Goal: Task Accomplishment & Management: Manage account settings

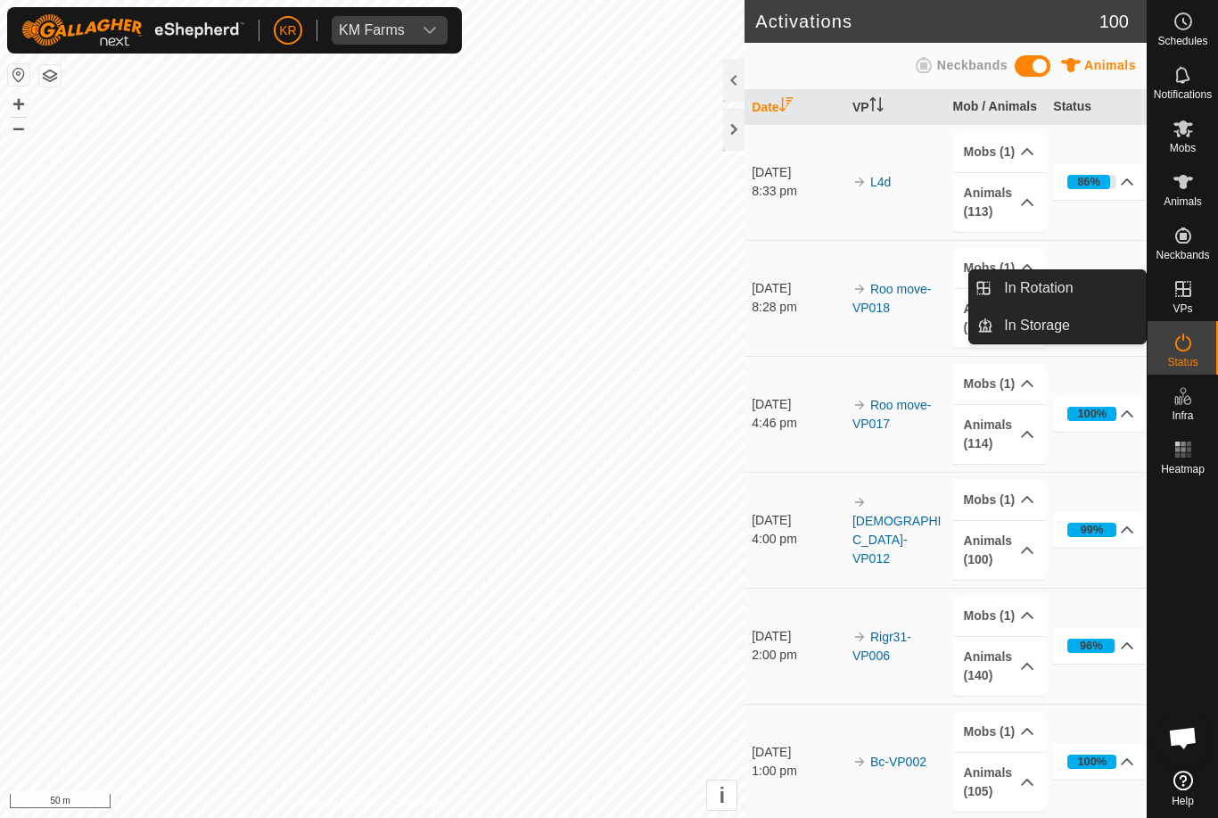
click at [1091, 298] on link "In Rotation" at bounding box center [1069, 288] width 152 height 36
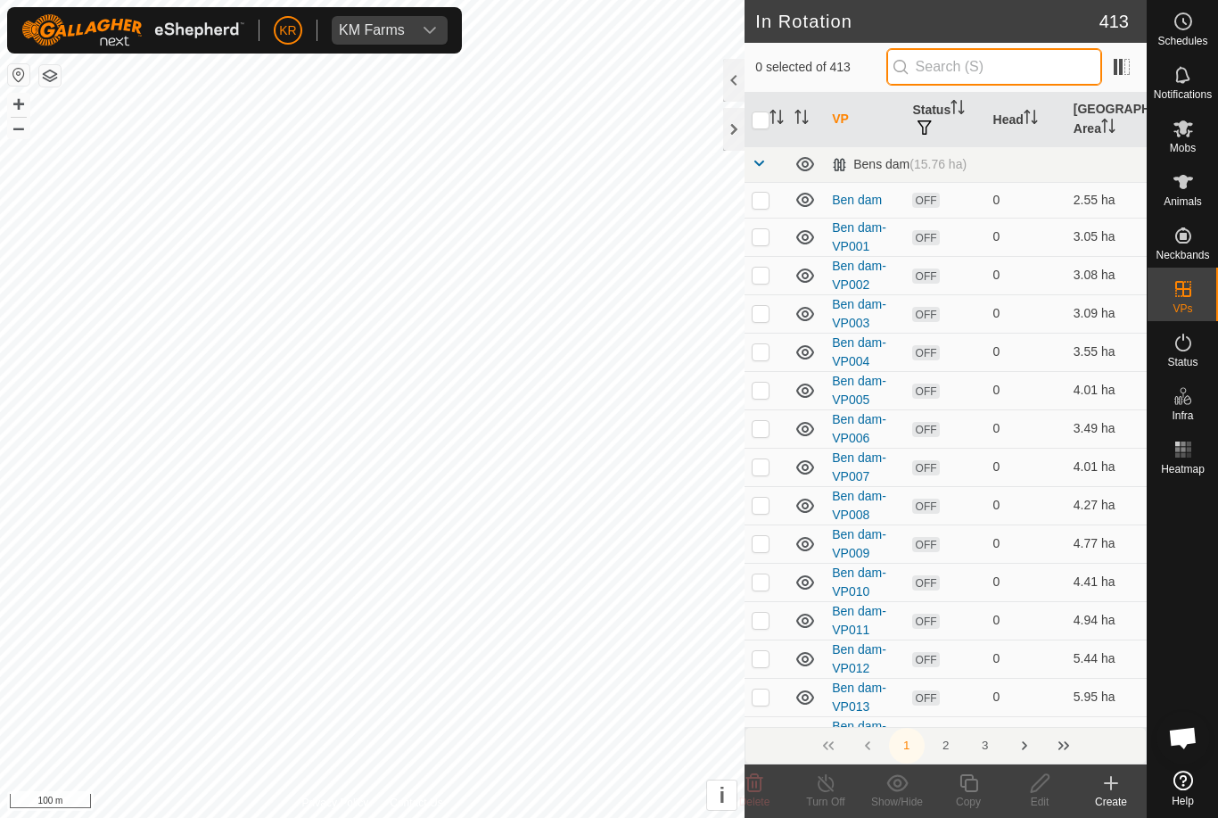
click at [1015, 56] on input "text" at bounding box center [994, 66] width 216 height 37
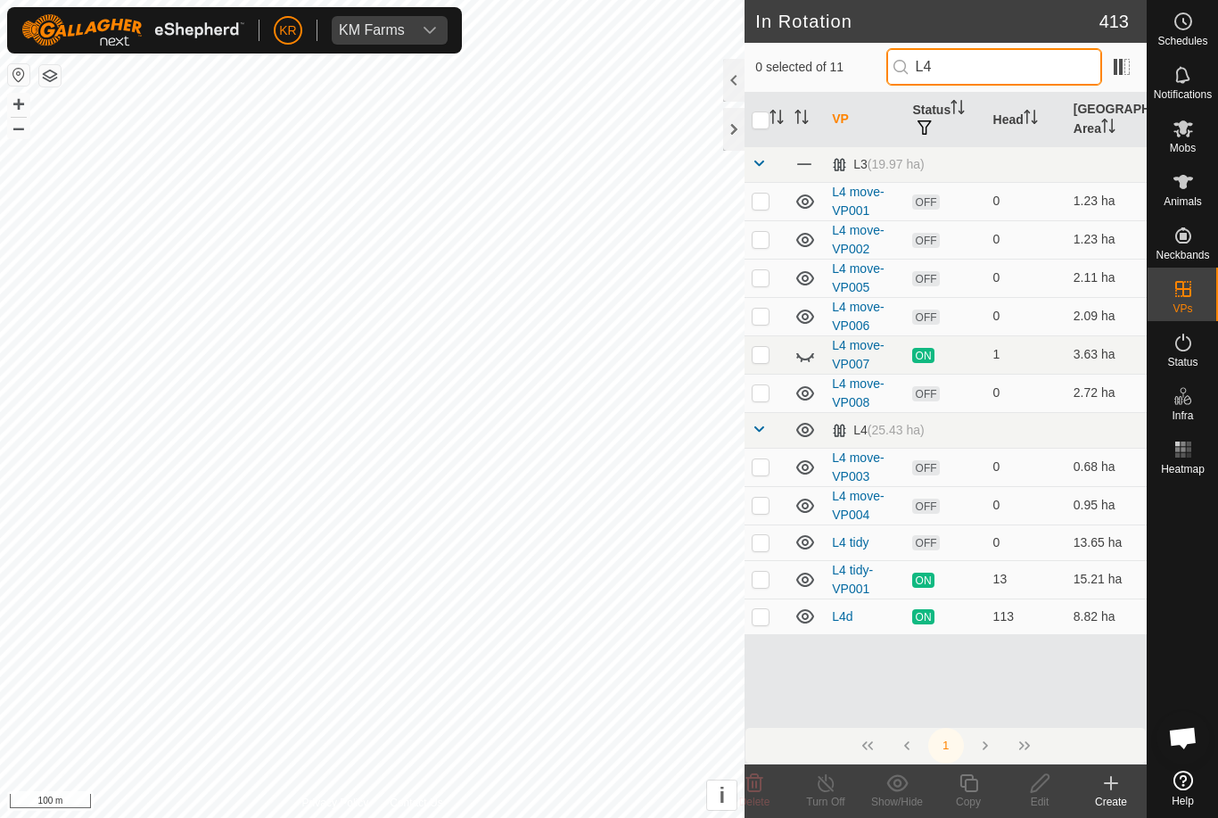
type input "L4"
click at [761, 618] on p-checkbox at bounding box center [761, 616] width 18 height 14
checkbox input "true"
click at [761, 203] on p-checkbox at bounding box center [761, 200] width 18 height 14
click at [757, 197] on p-checkbox at bounding box center [761, 200] width 18 height 14
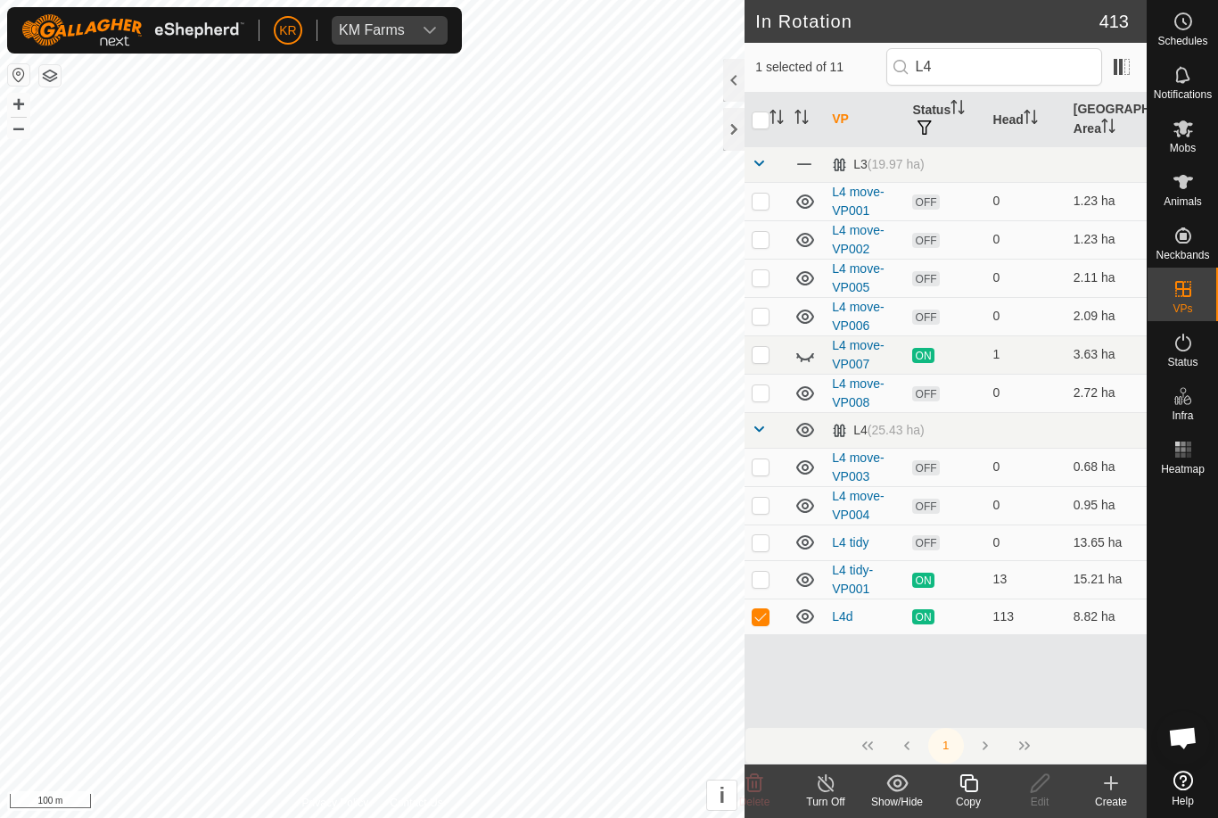
click at [751, 203] on td at bounding box center [765, 201] width 43 height 38
checkbox input "true"
click at [757, 252] on td at bounding box center [765, 239] width 43 height 38
checkbox input "true"
click at [764, 279] on p-checkbox at bounding box center [761, 277] width 18 height 14
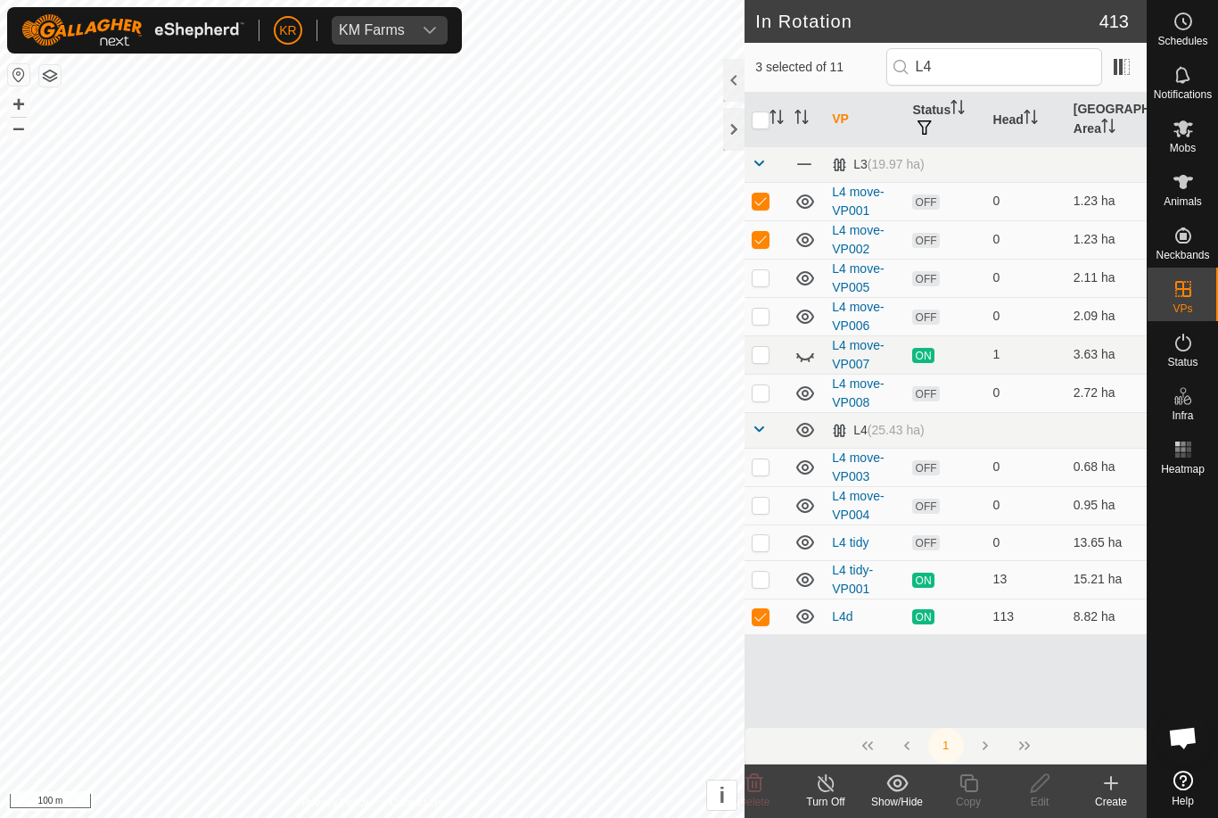
checkbox input "true"
click at [759, 316] on p-checkbox at bounding box center [761, 315] width 18 height 14
checkbox input "true"
click at [806, 360] on icon at bounding box center [804, 354] width 21 height 21
click at [761, 506] on p-checkbox at bounding box center [761, 504] width 18 height 14
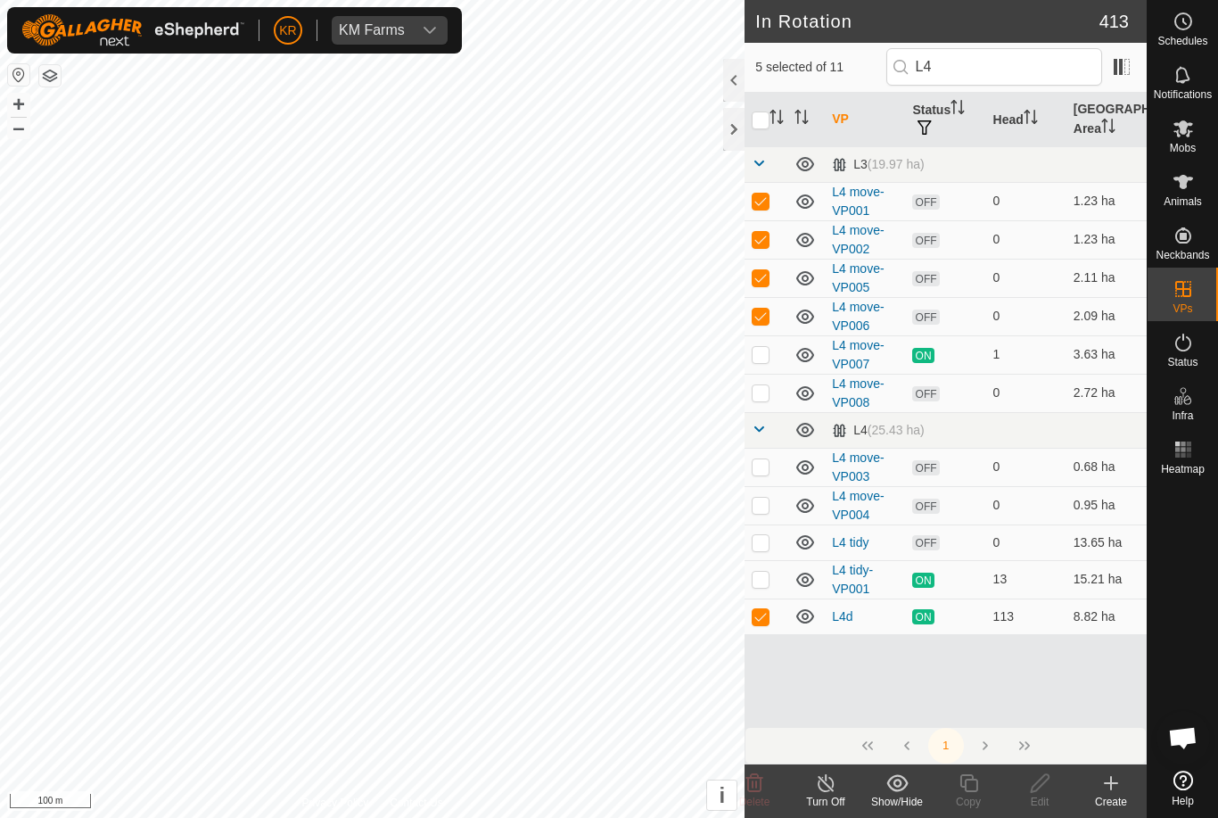
checkbox input "true"
click at [768, 470] on p-checkbox at bounding box center [761, 466] width 18 height 14
checkbox input "true"
click at [766, 621] on p-checkbox at bounding box center [761, 616] width 18 height 14
checkbox input "false"
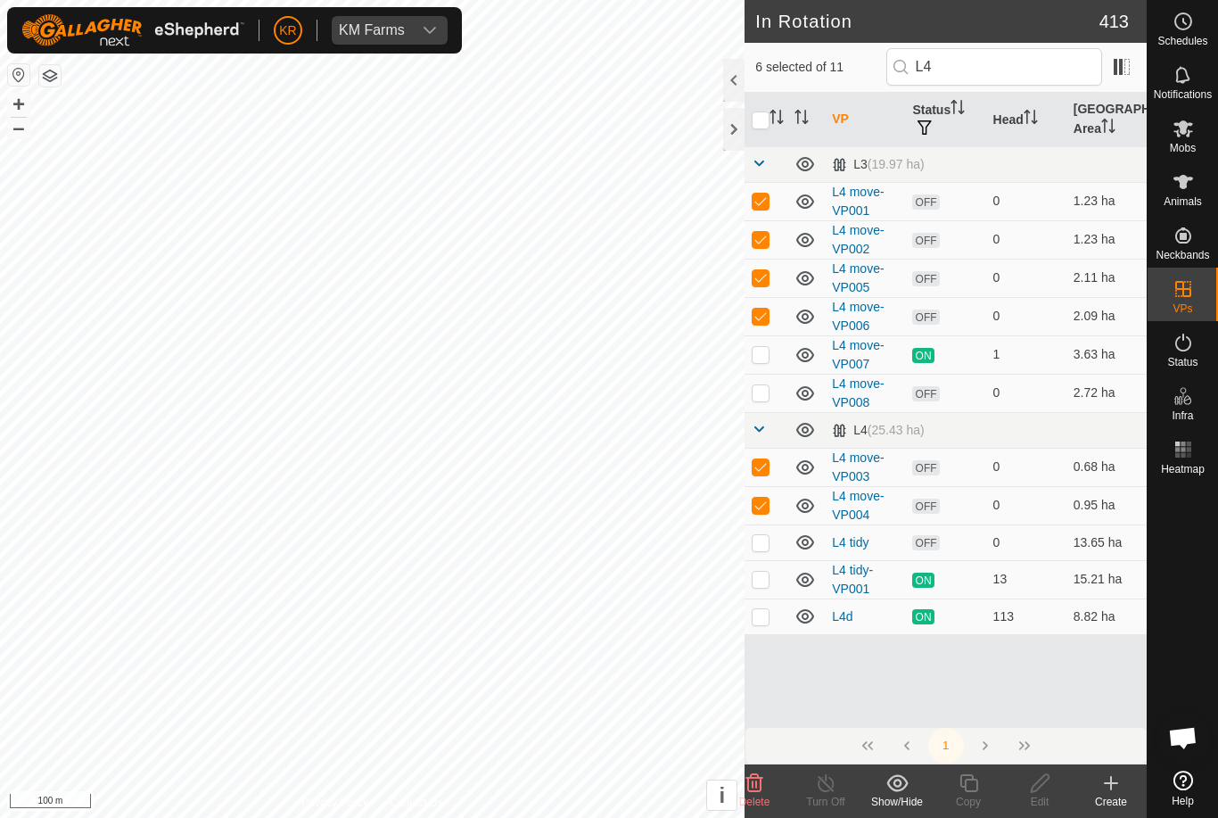
click at [752, 776] on icon at bounding box center [754, 783] width 17 height 18
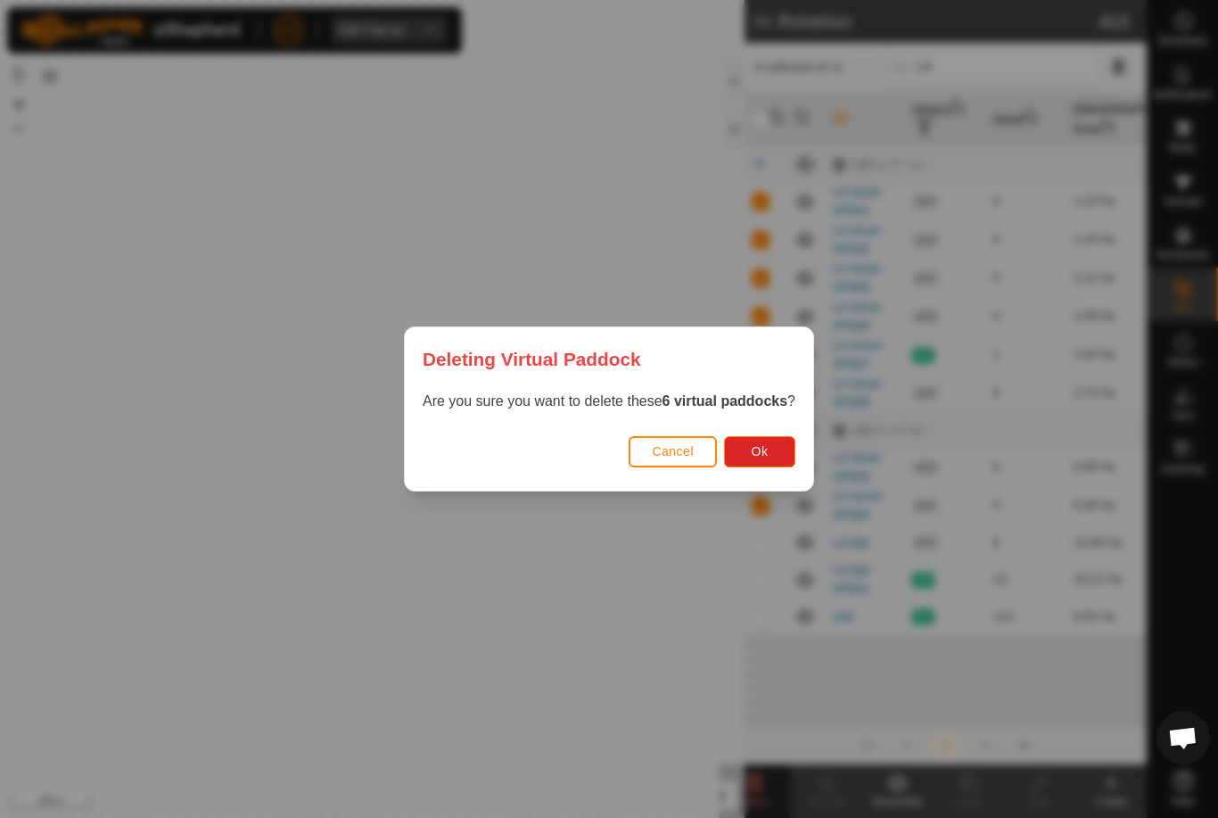
click at [767, 454] on span "Ok" at bounding box center [760, 451] width 17 height 14
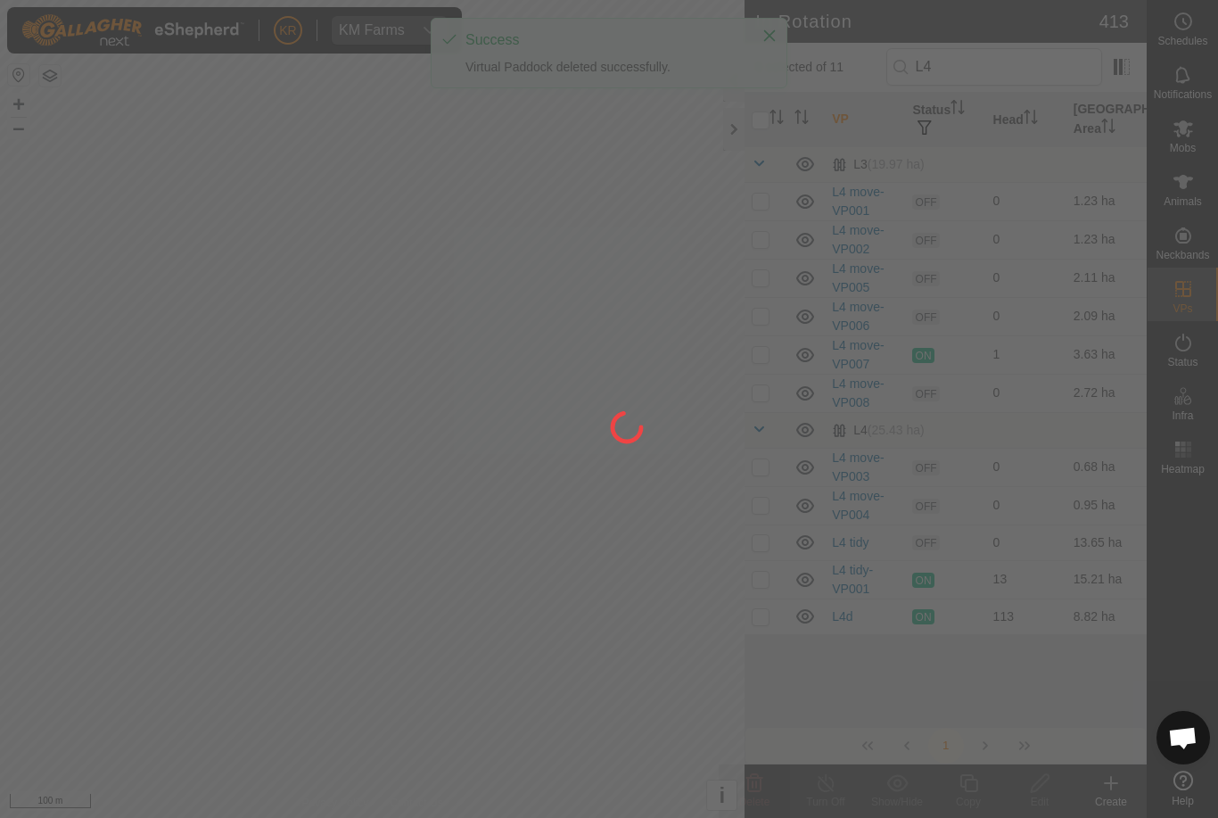
checkbox input "false"
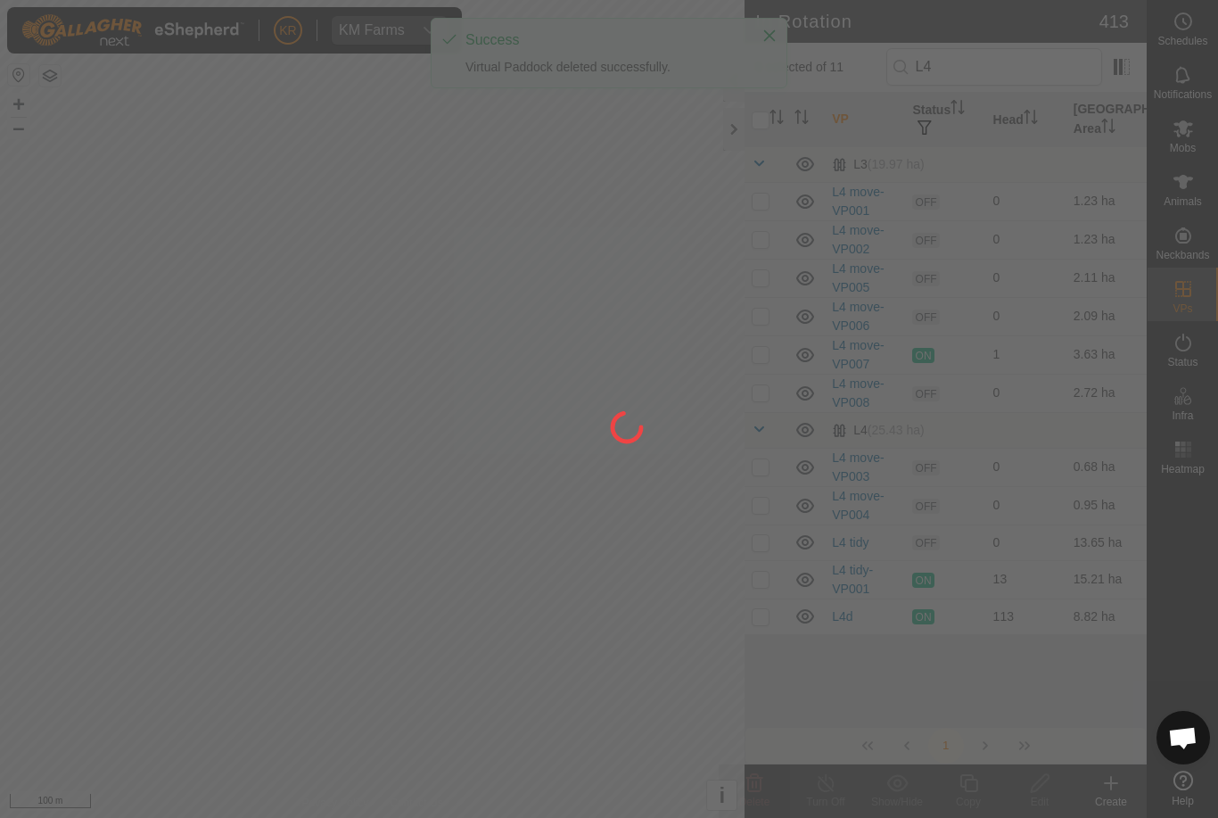
checkbox input "false"
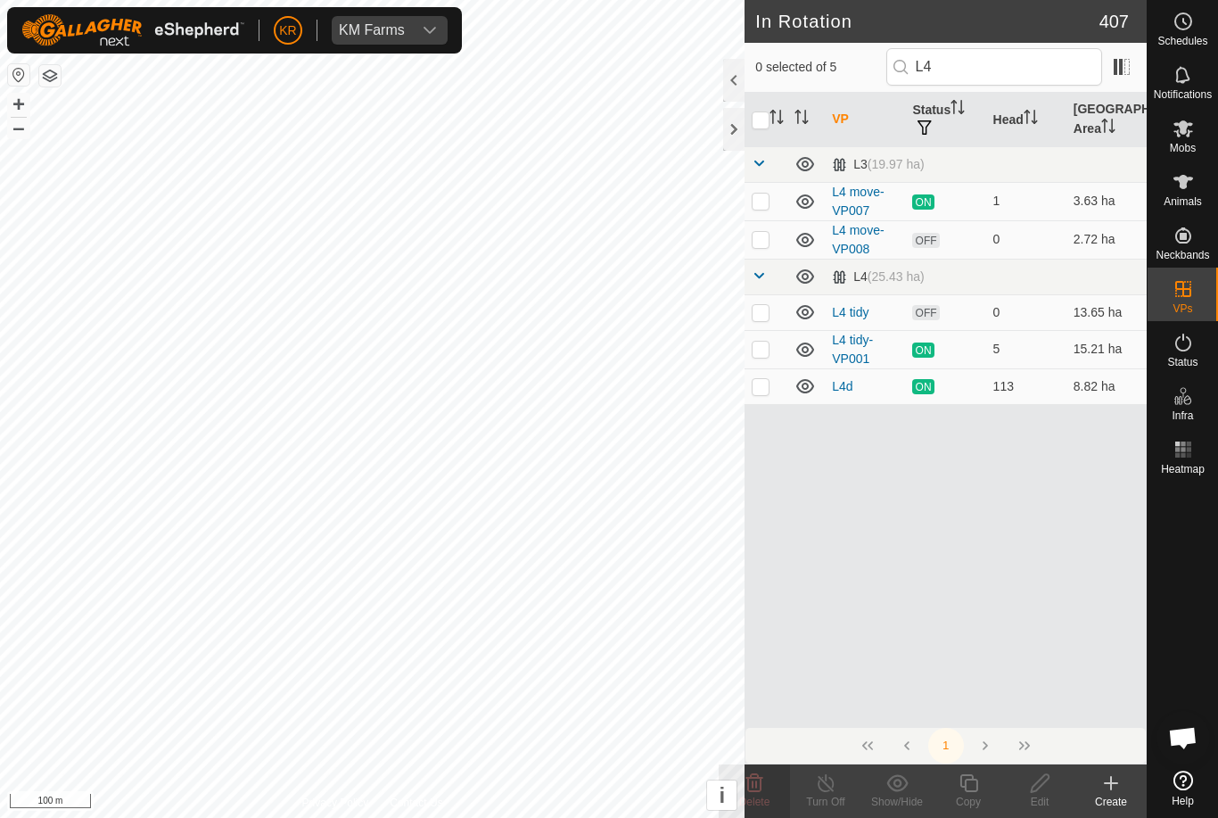
click at [765, 388] on p-checkbox at bounding box center [761, 386] width 18 height 14
checkbox input "true"
click at [974, 789] on icon at bounding box center [969, 782] width 22 height 21
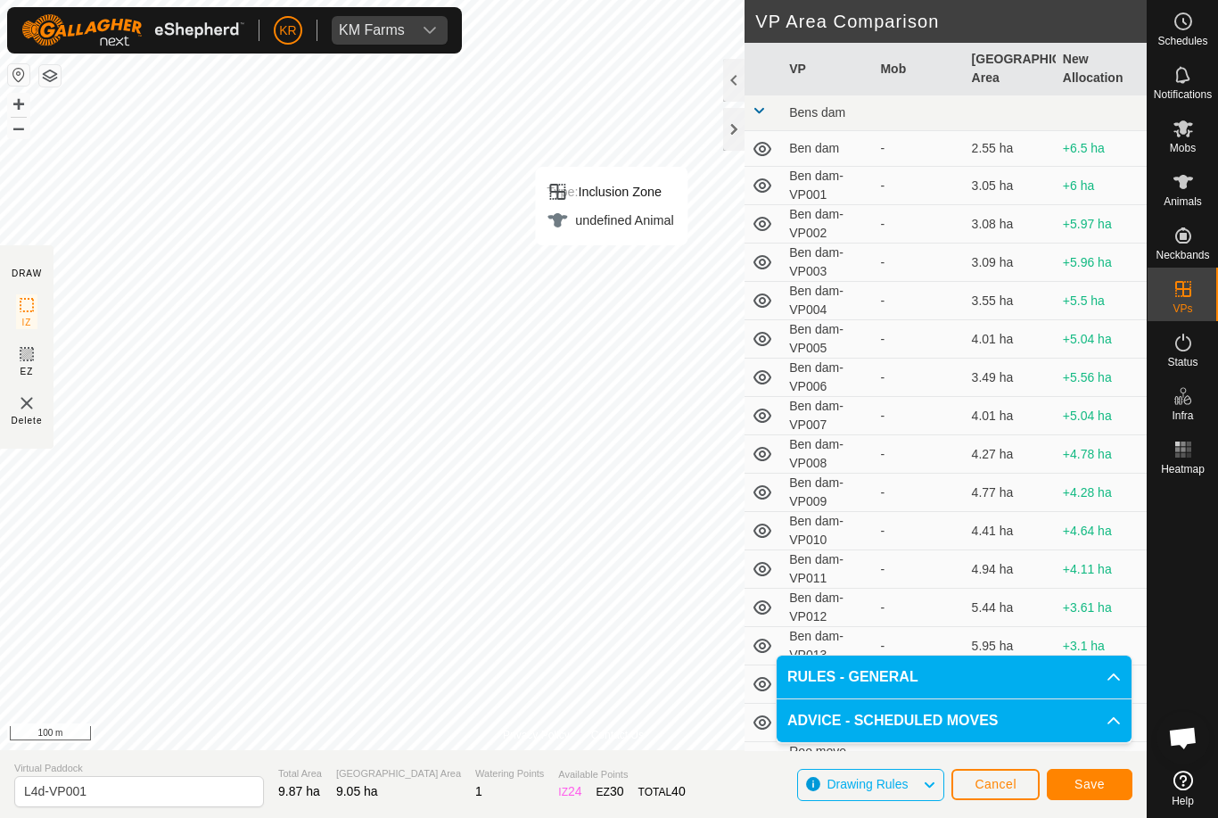
click at [1070, 780] on button "Save" at bounding box center [1090, 784] width 86 height 31
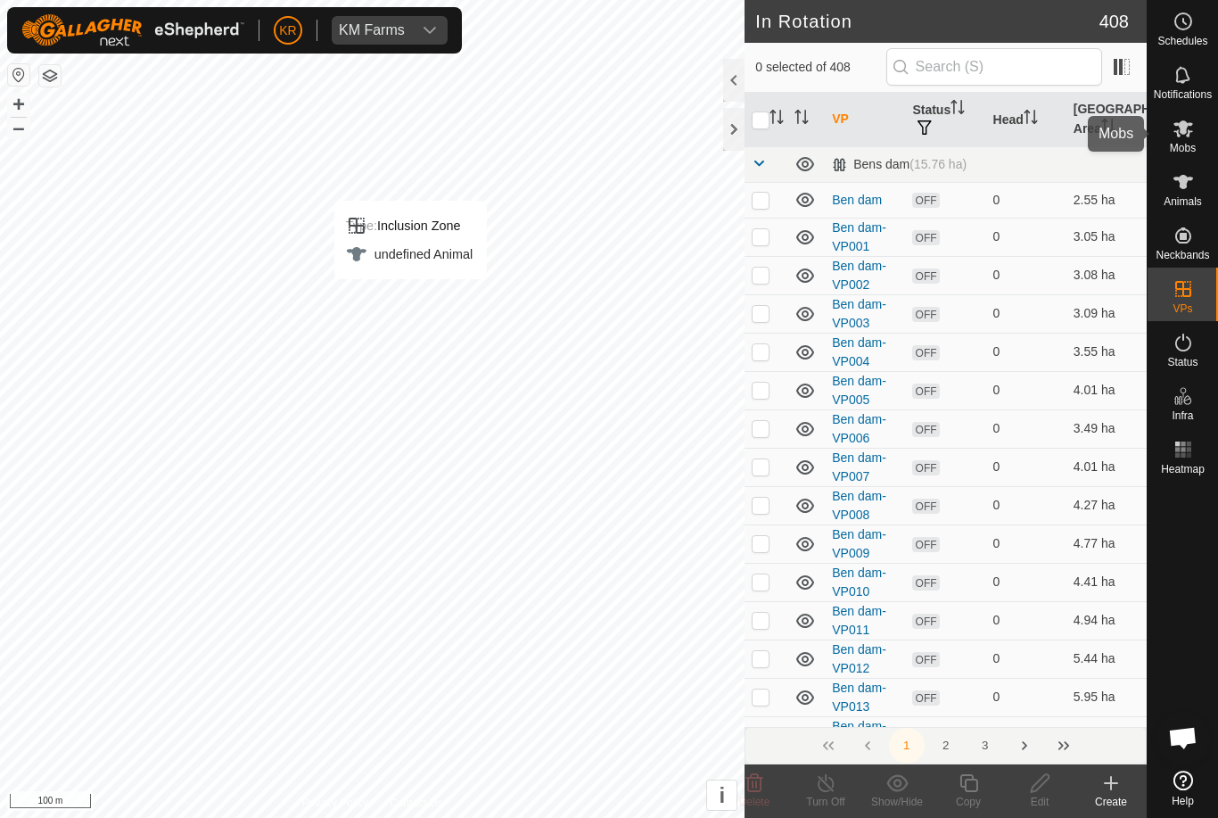
click at [1185, 143] on span "Mobs" at bounding box center [1183, 148] width 26 height 11
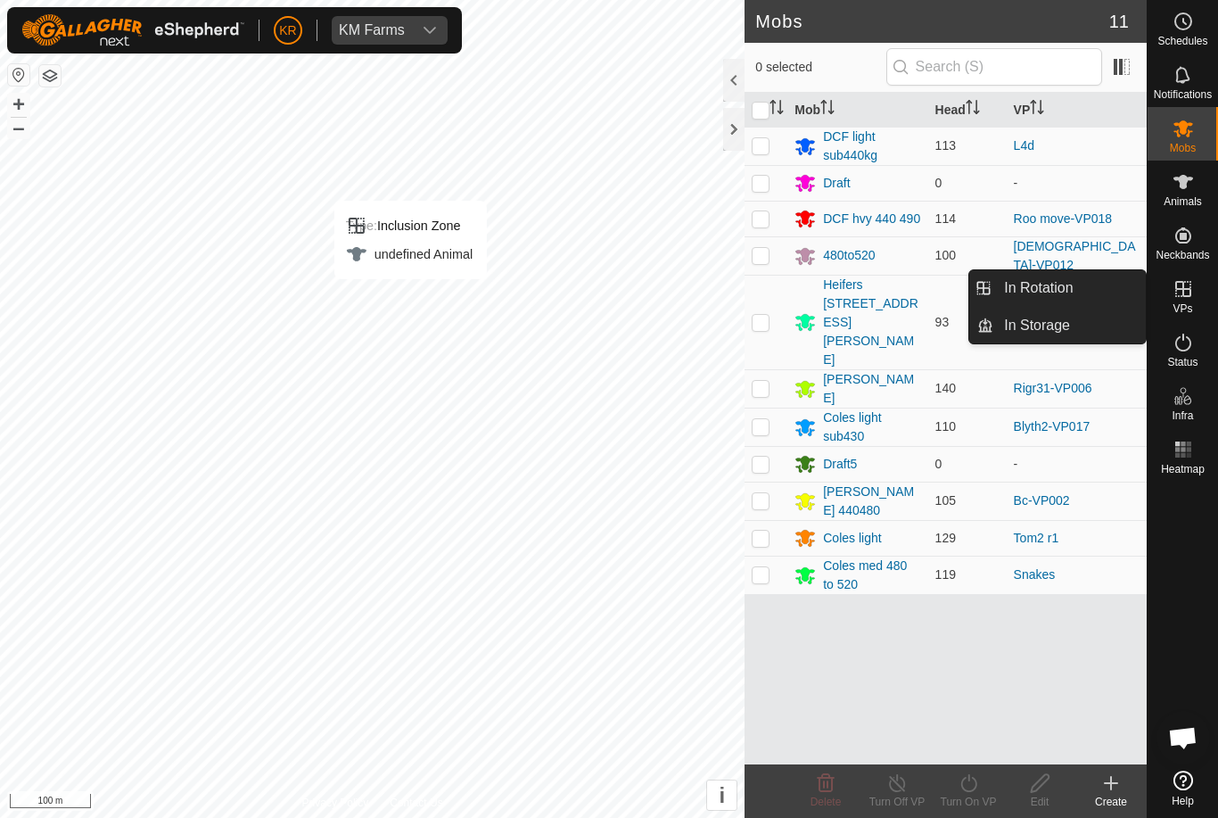
click at [1089, 291] on link "In Rotation" at bounding box center [1069, 288] width 152 height 36
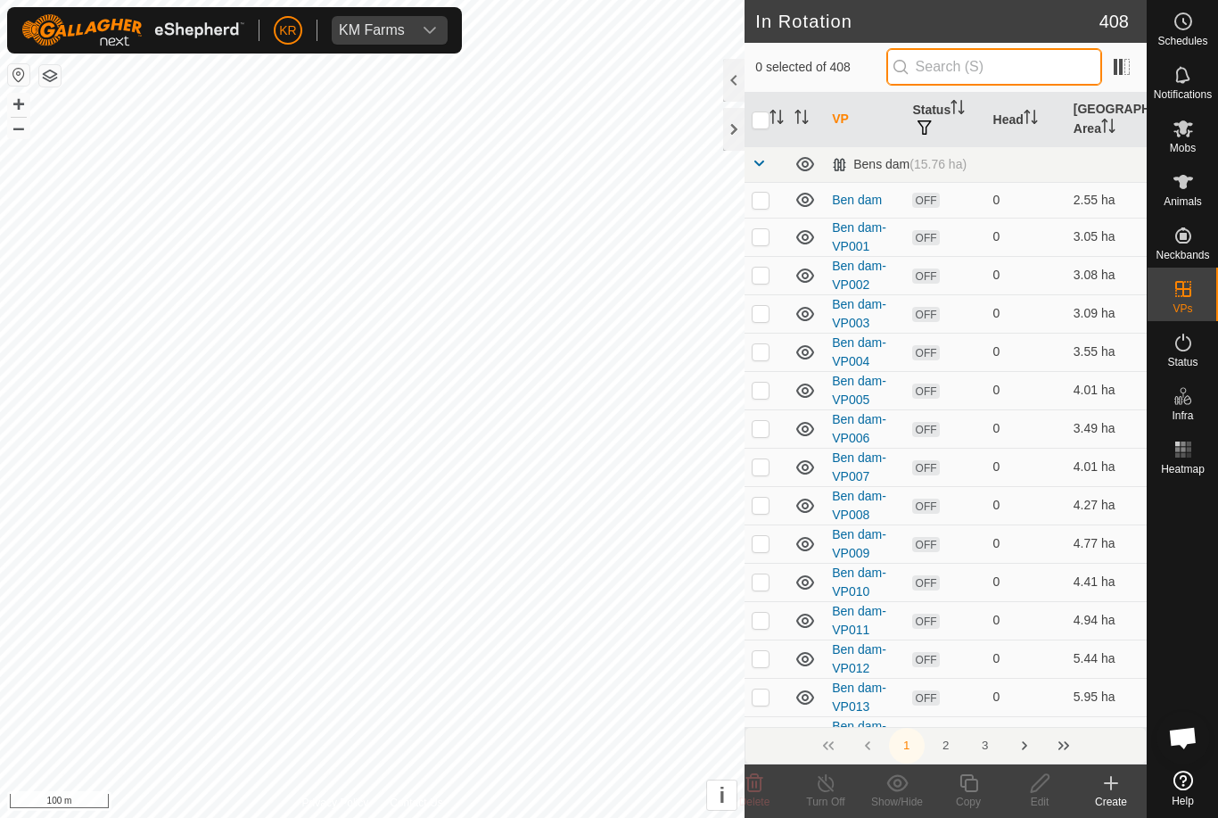
click at [1041, 76] on input "text" at bounding box center [994, 66] width 216 height 37
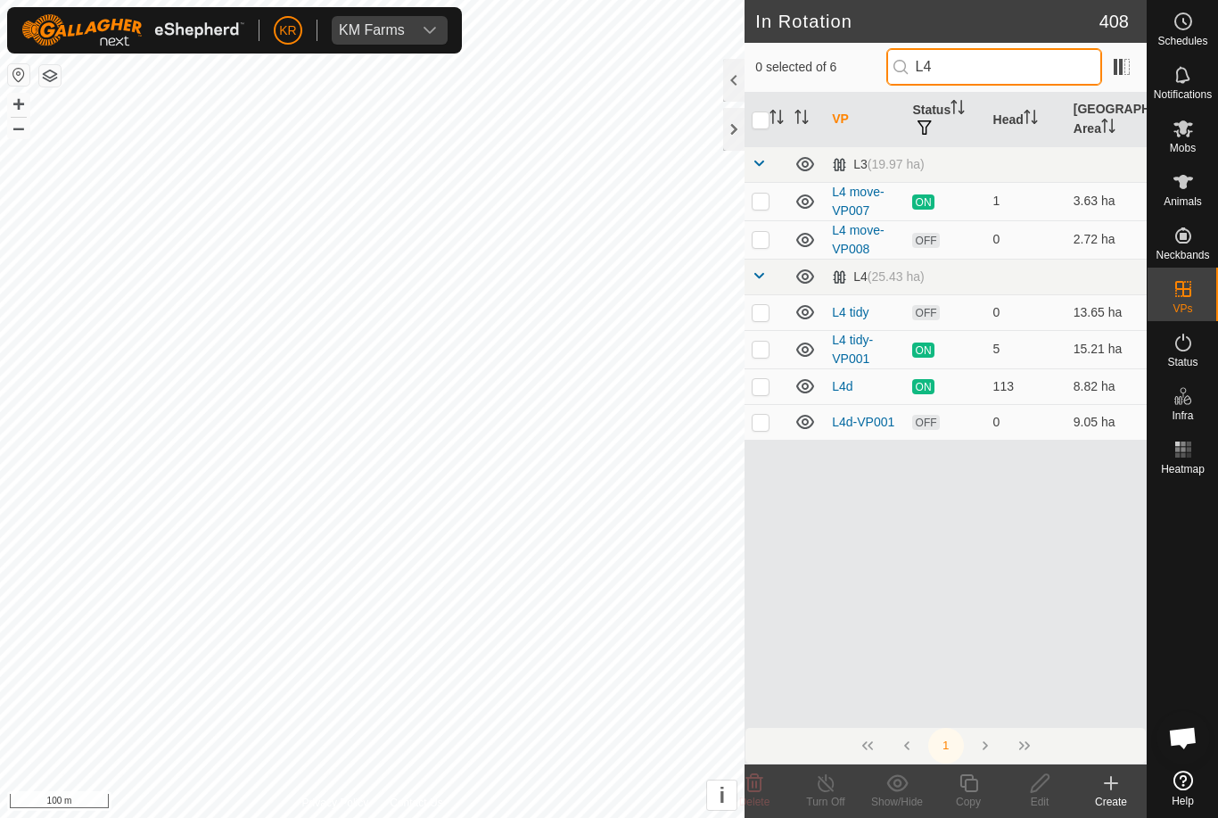
type input "L4"
click at [768, 429] on td at bounding box center [765, 422] width 43 height 36
checkbox input "true"
click at [966, 784] on icon at bounding box center [969, 782] width 22 height 21
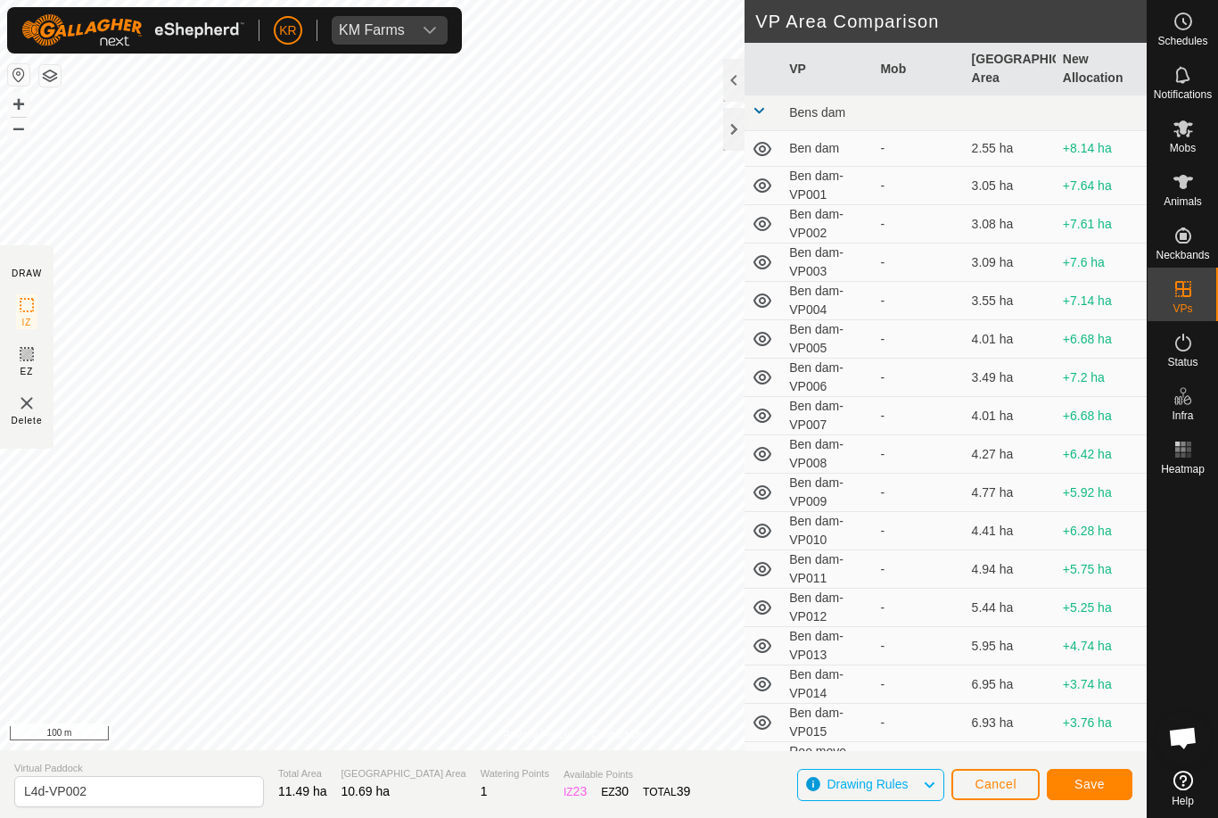
click at [1093, 785] on span "Save" at bounding box center [1089, 784] width 30 height 14
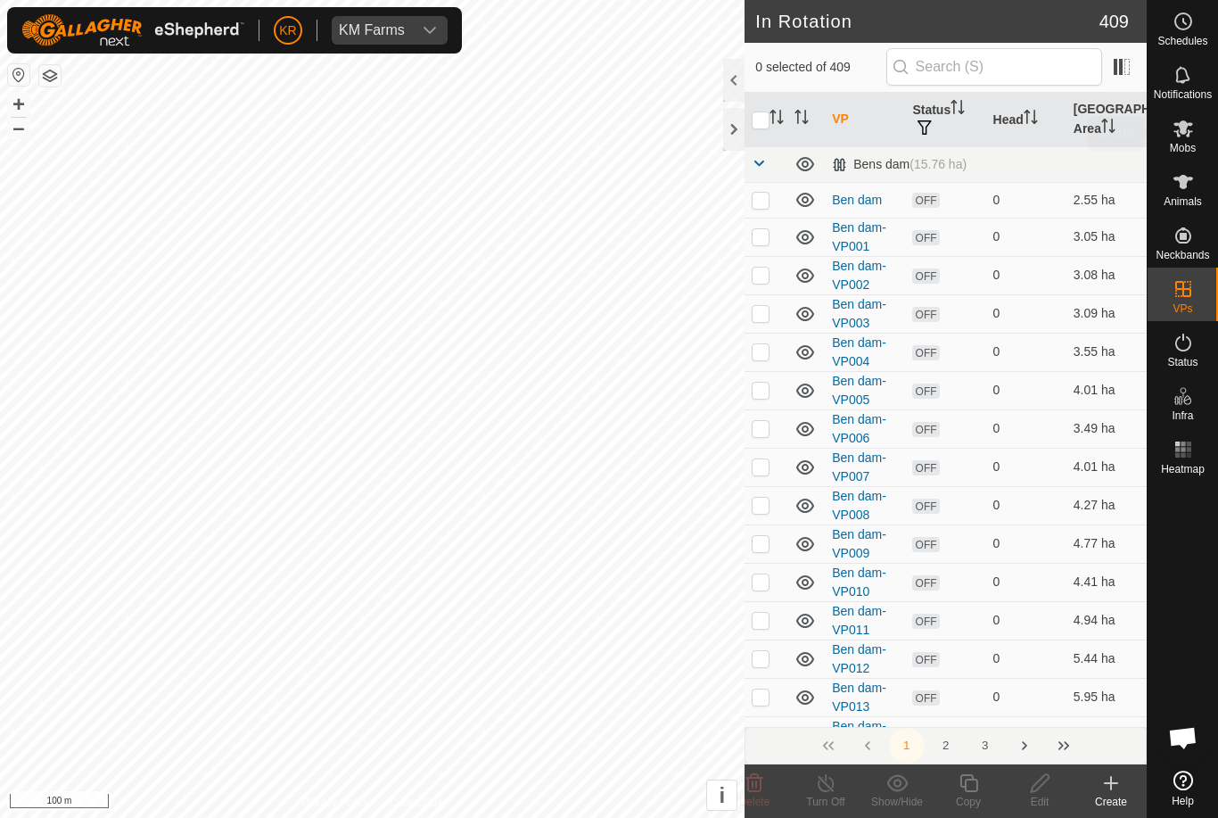
click at [1186, 127] on icon at bounding box center [1183, 128] width 20 height 17
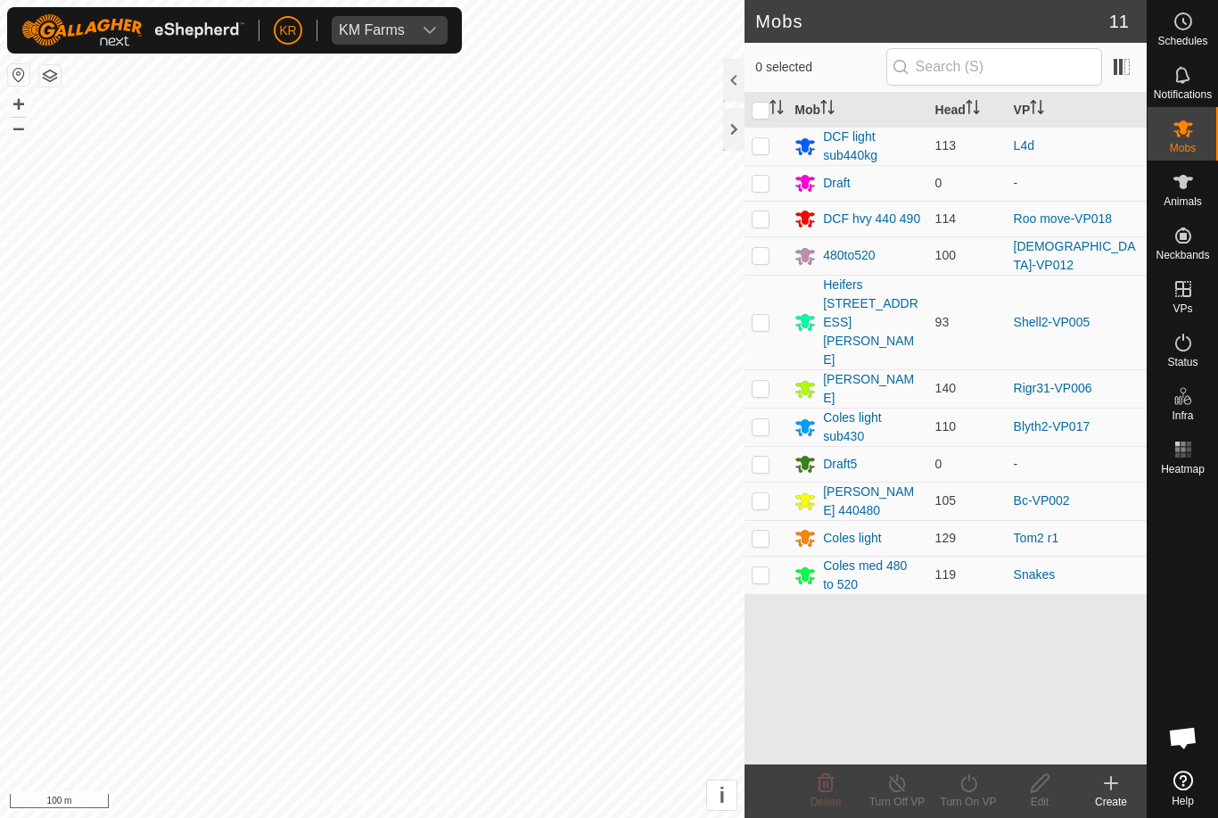
click at [764, 140] on p-checkbox at bounding box center [761, 145] width 18 height 14
checkbox input "true"
click at [971, 792] on icon at bounding box center [969, 782] width 22 height 21
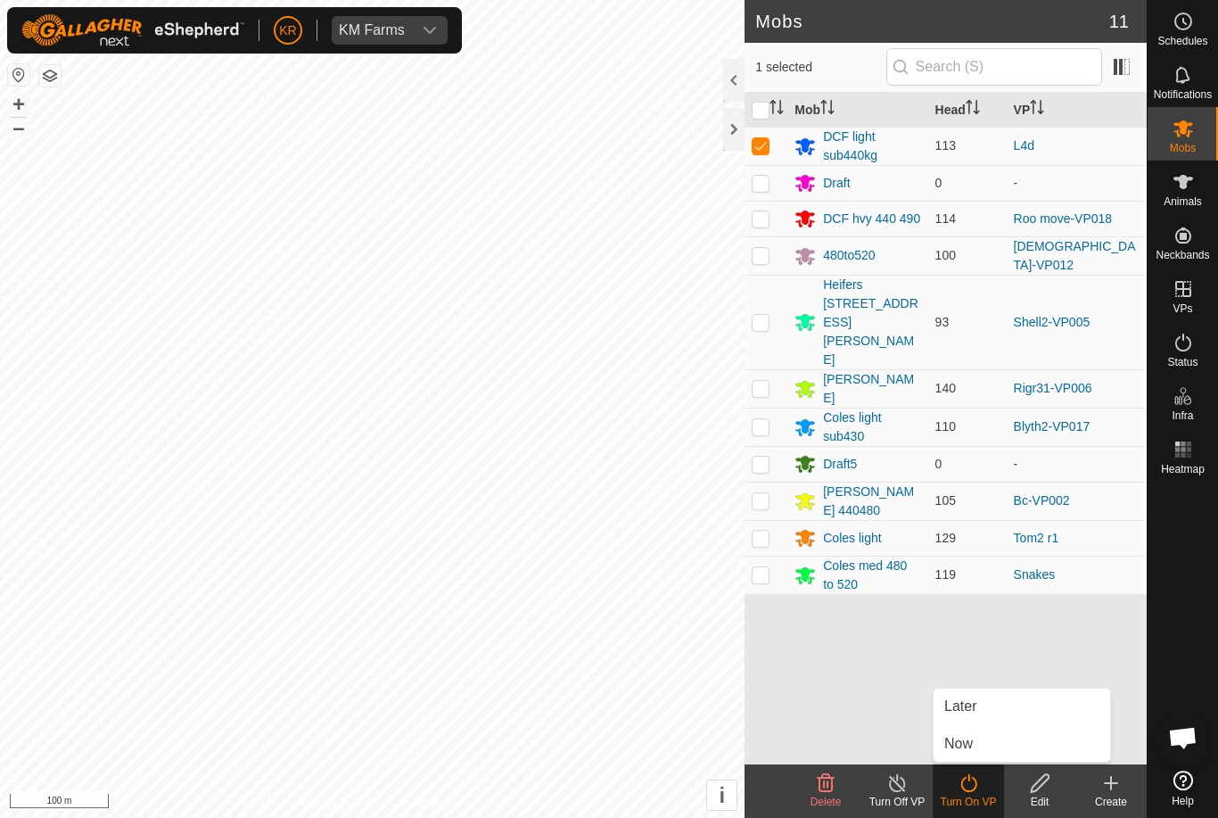
click at [987, 713] on link "Later" at bounding box center [1021, 706] width 177 height 36
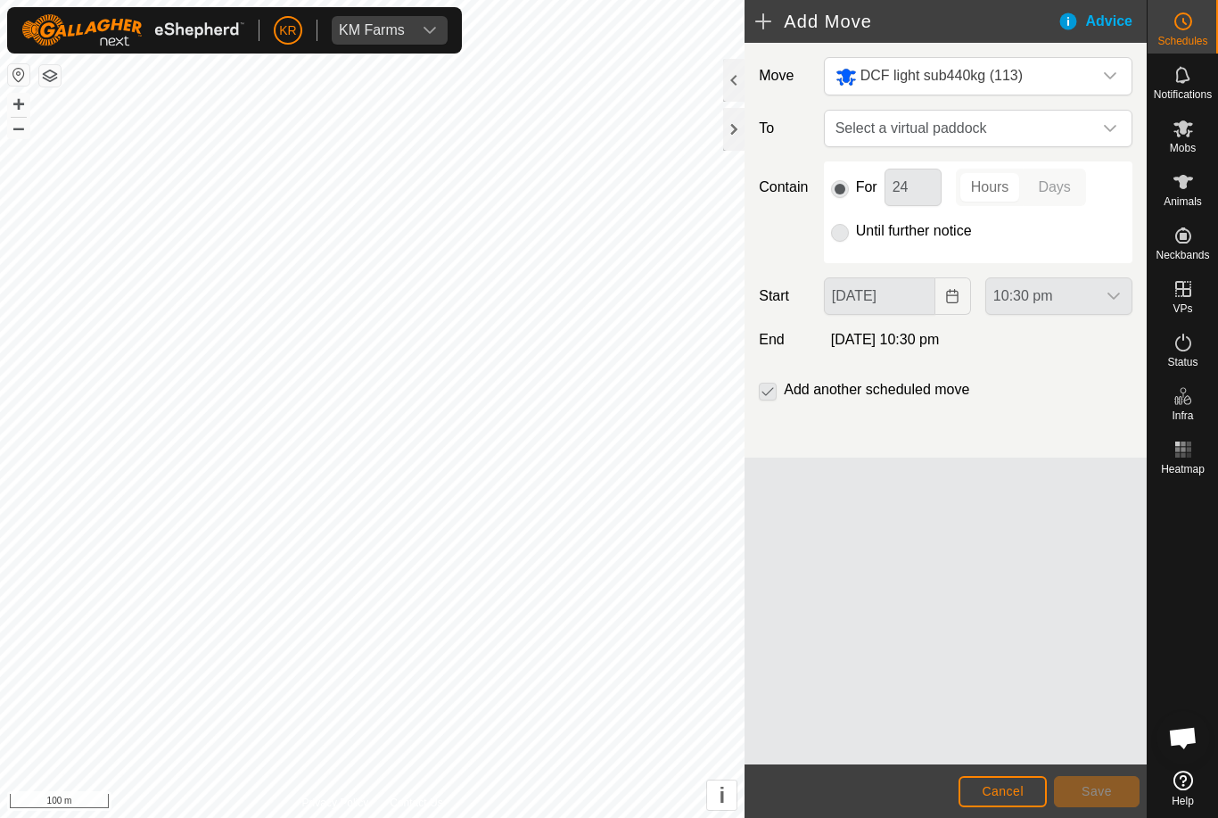
click at [1089, 127] on span "Select a virtual paddock" at bounding box center [960, 129] width 264 height 36
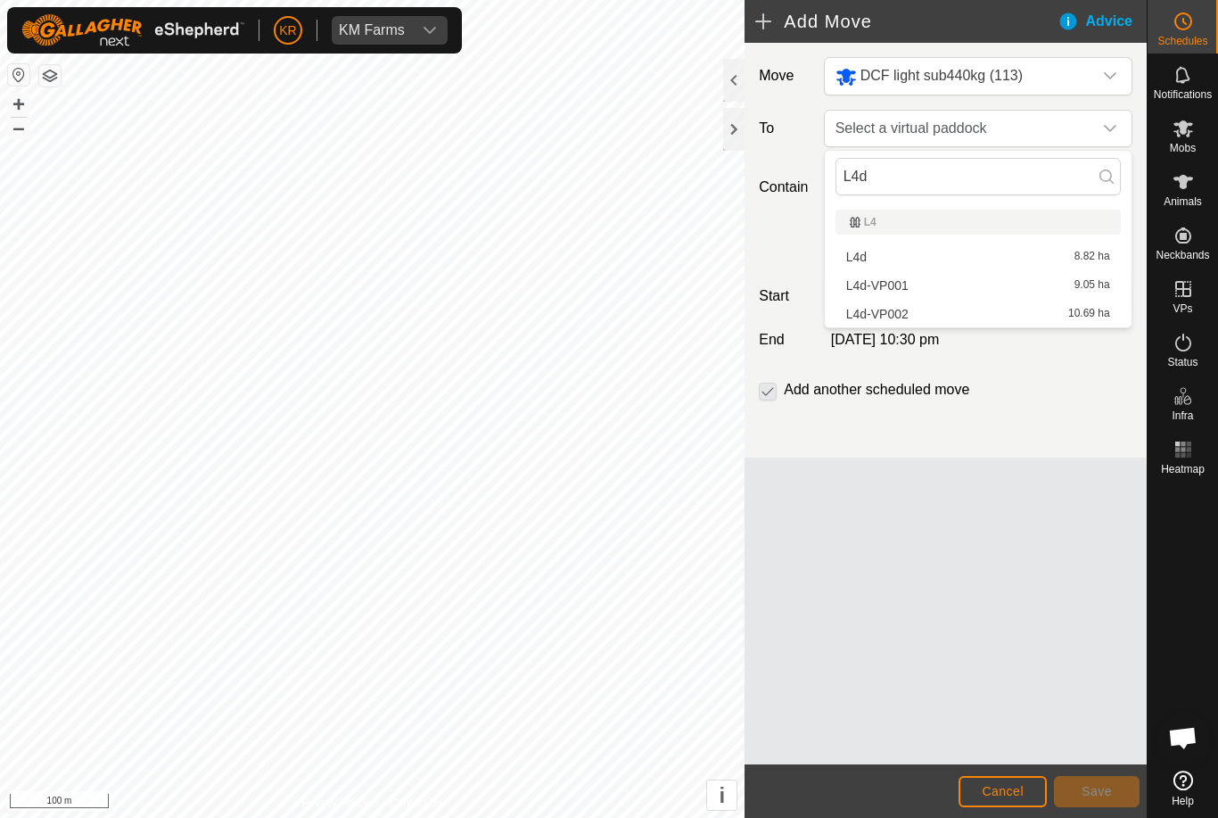
type input "L4d"
click at [920, 279] on div "L4d-VP001 9.05 ha" at bounding box center [978, 285] width 264 height 12
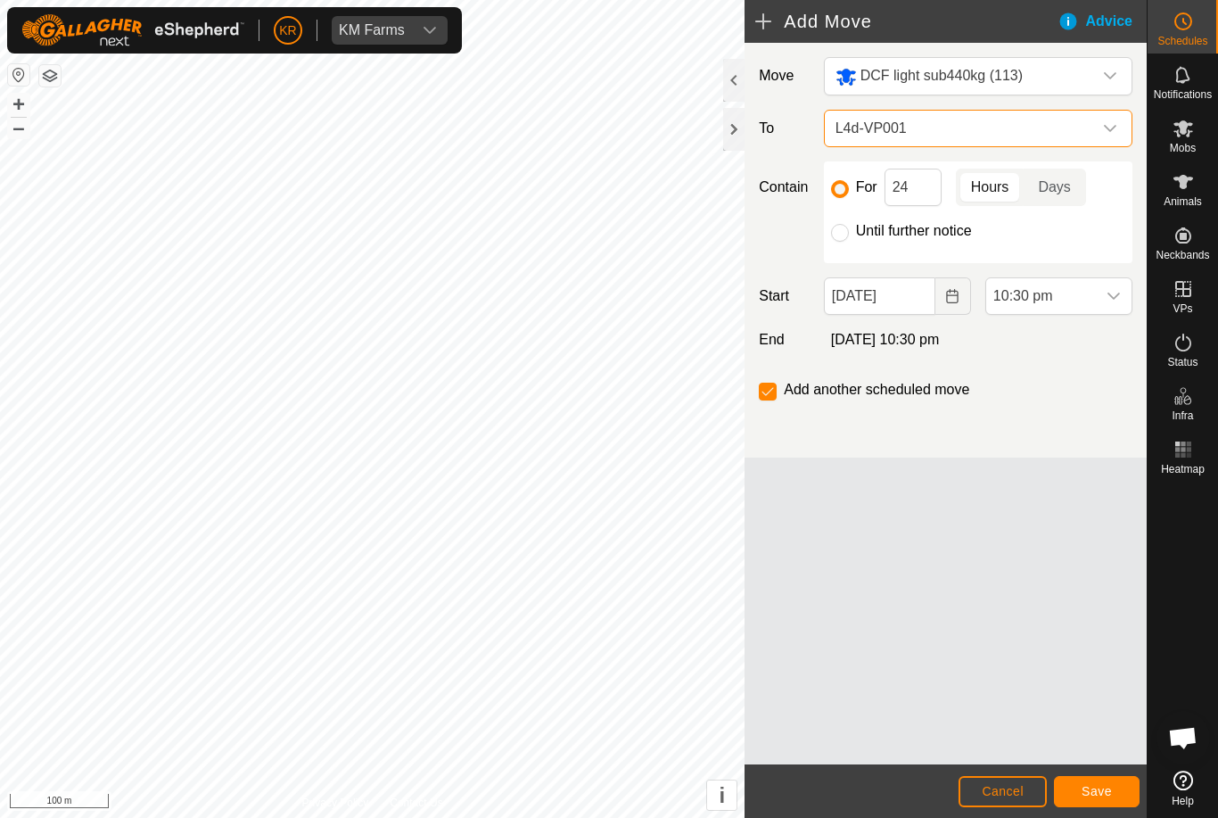
click at [940, 336] on span "[DATE] 10:30 pm" at bounding box center [885, 339] width 109 height 15
click at [883, 307] on input "[DATE]" at bounding box center [879, 295] width 111 height 37
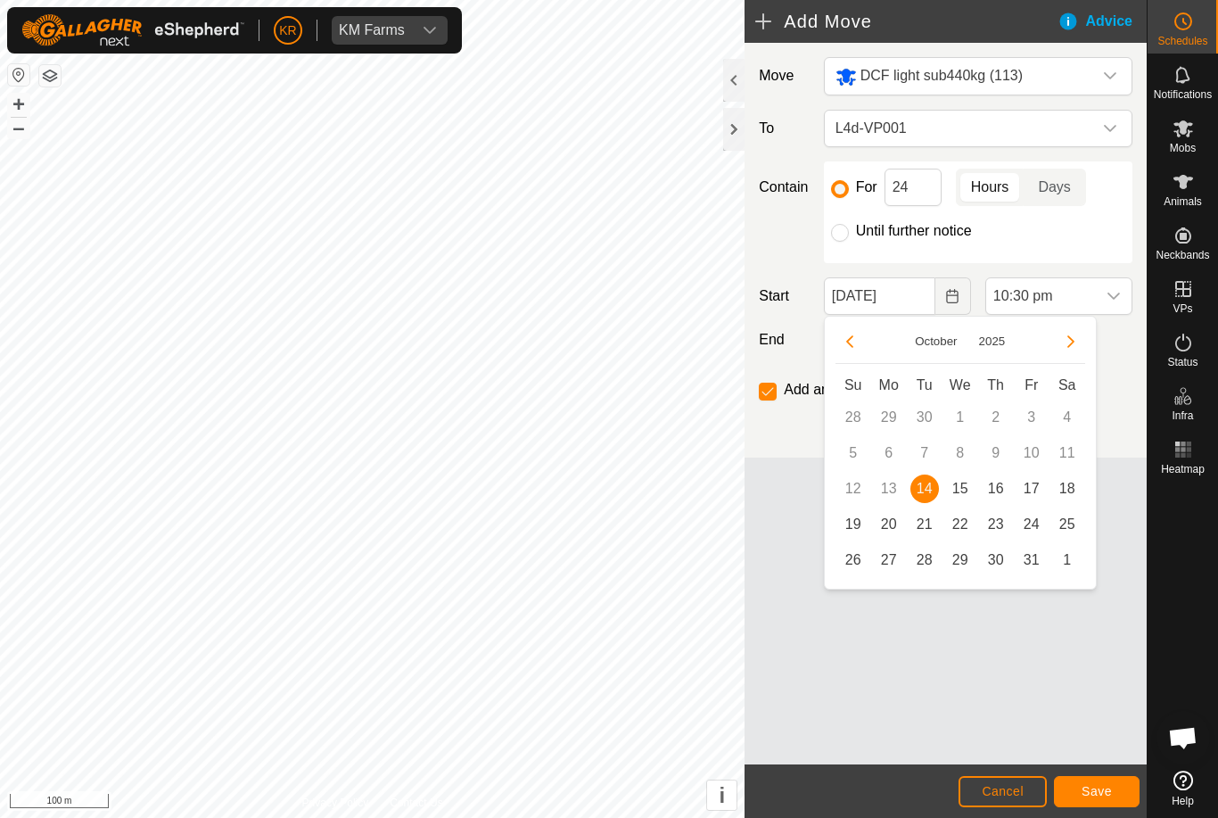
click at [963, 488] on span "15" at bounding box center [960, 488] width 29 height 29
type input "[DATE]"
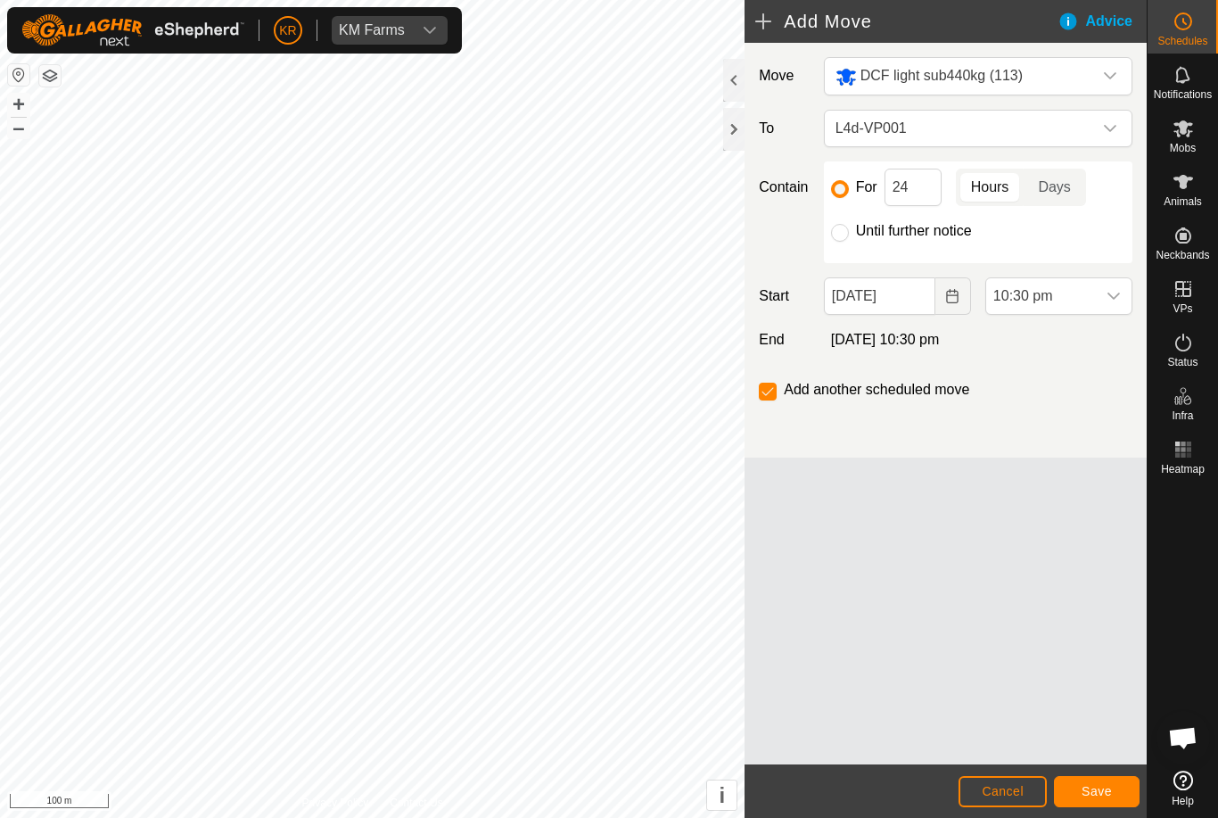
click at [1093, 295] on span "10:30 pm" at bounding box center [1041, 296] width 110 height 36
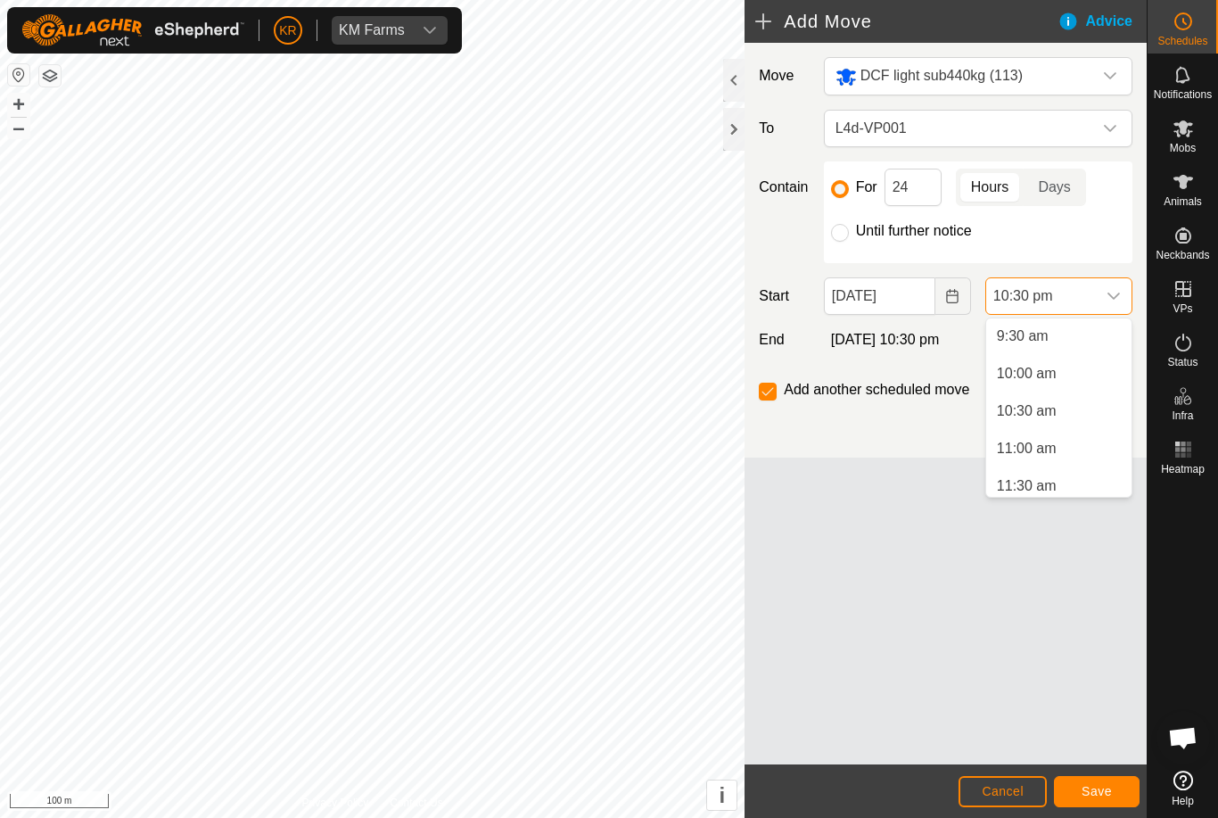
click at [1044, 381] on span "10:00 am" at bounding box center [1027, 373] width 60 height 21
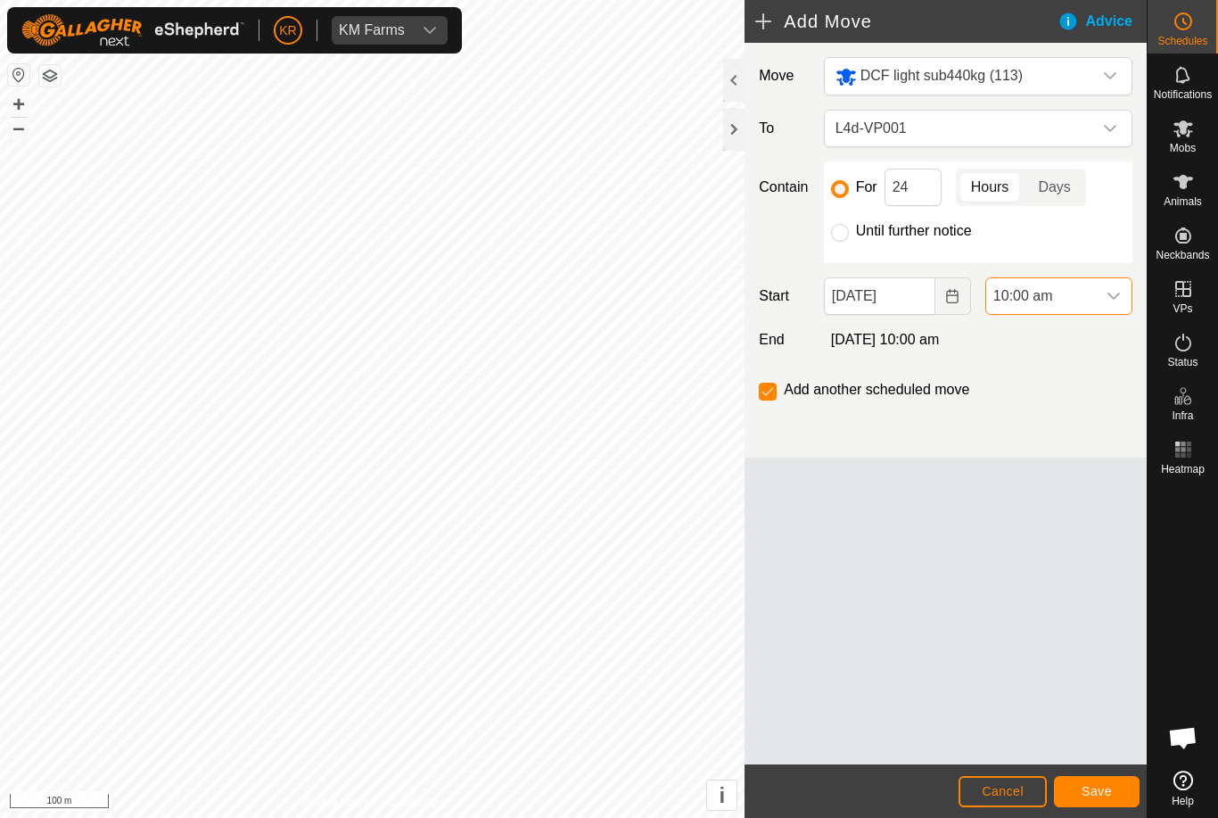
scroll to position [1542, 0]
click at [1095, 789] on span "Save" at bounding box center [1096, 791] width 30 height 14
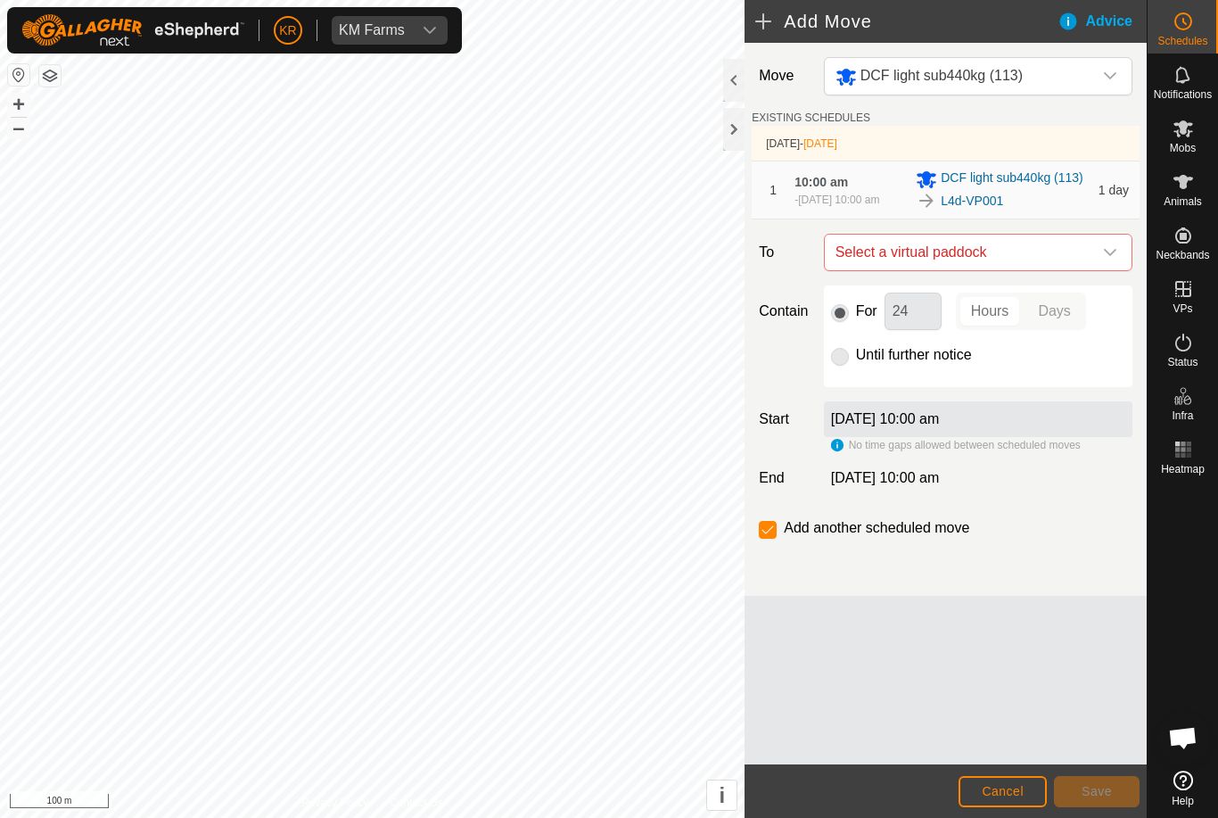
click at [1108, 259] on icon "dropdown trigger" at bounding box center [1110, 252] width 14 height 14
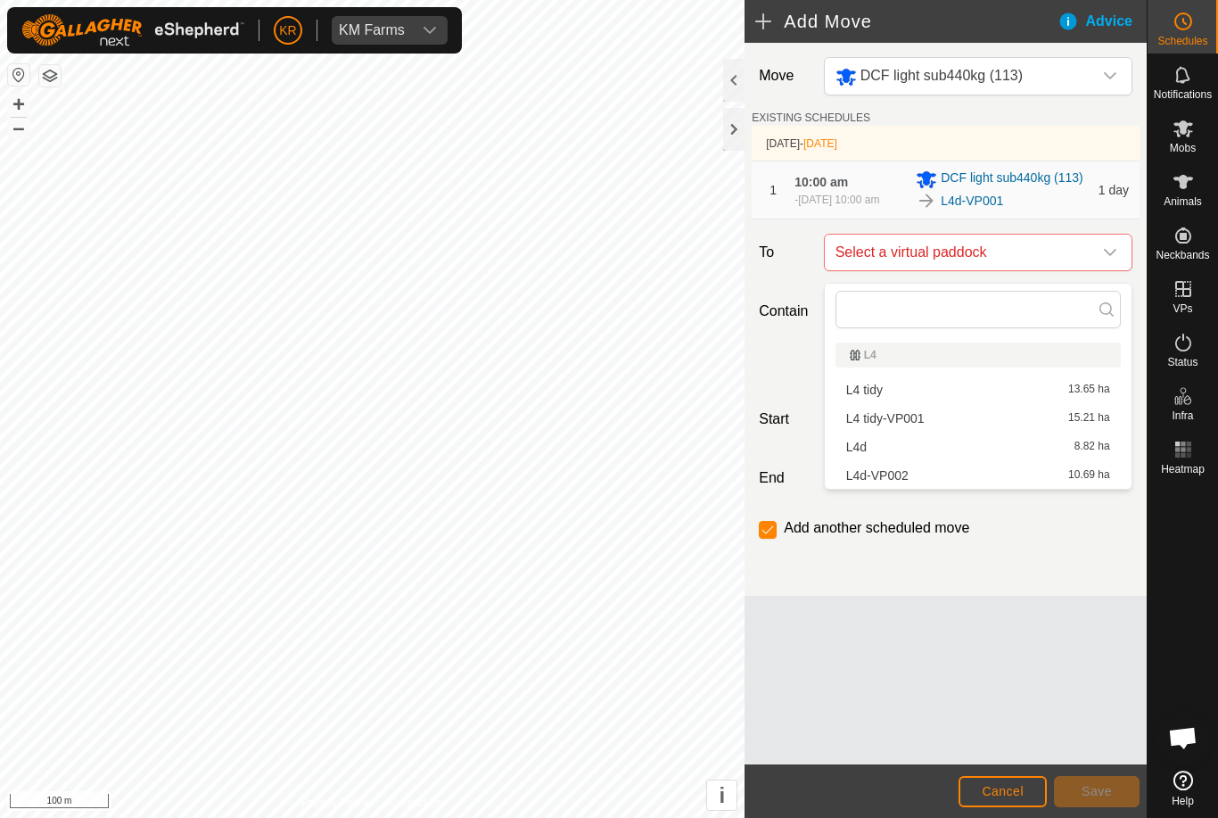
click at [928, 473] on div "L4d-VP002 10.69 ha" at bounding box center [978, 475] width 264 height 12
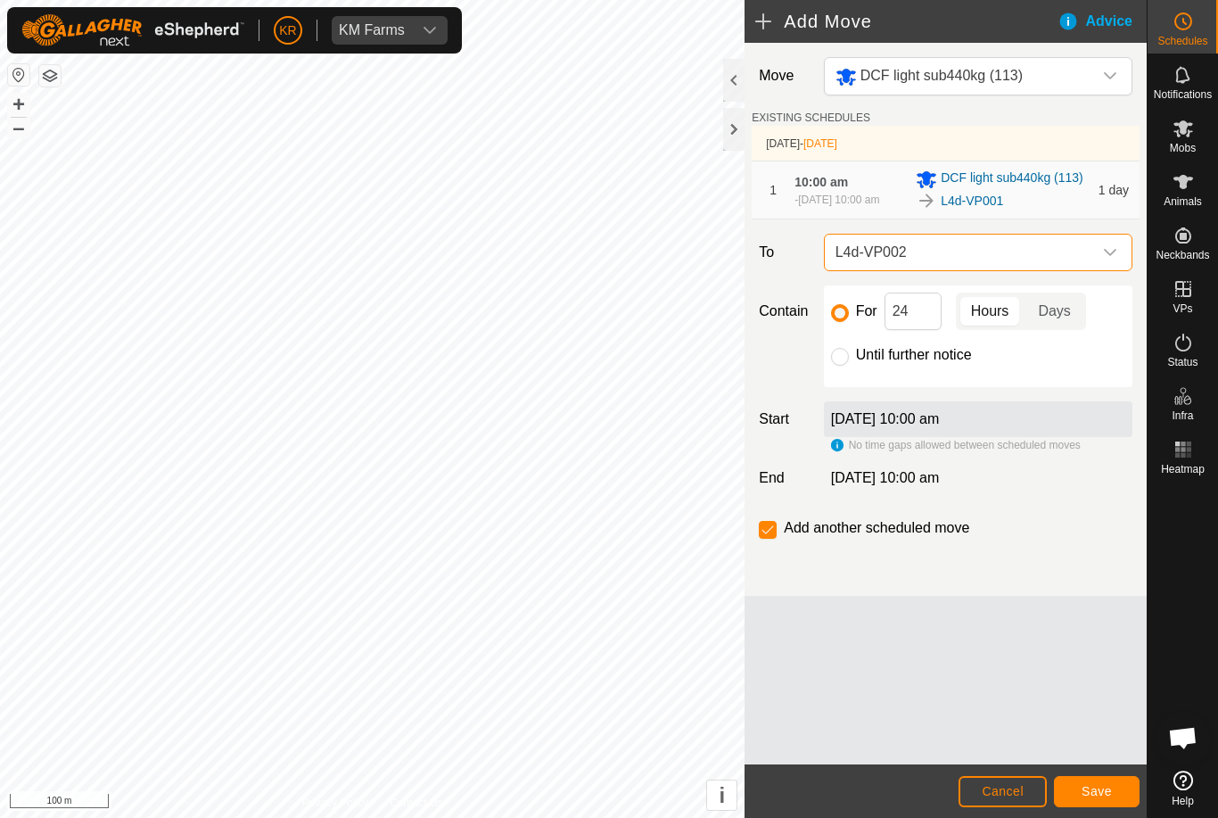
click at [843, 362] on input "Until further notice" at bounding box center [840, 357] width 18 height 18
radio input "true"
checkbox input "false"
click at [1098, 776] on button "Save" at bounding box center [1097, 791] width 86 height 31
